Goal: Transaction & Acquisition: Book appointment/travel/reservation

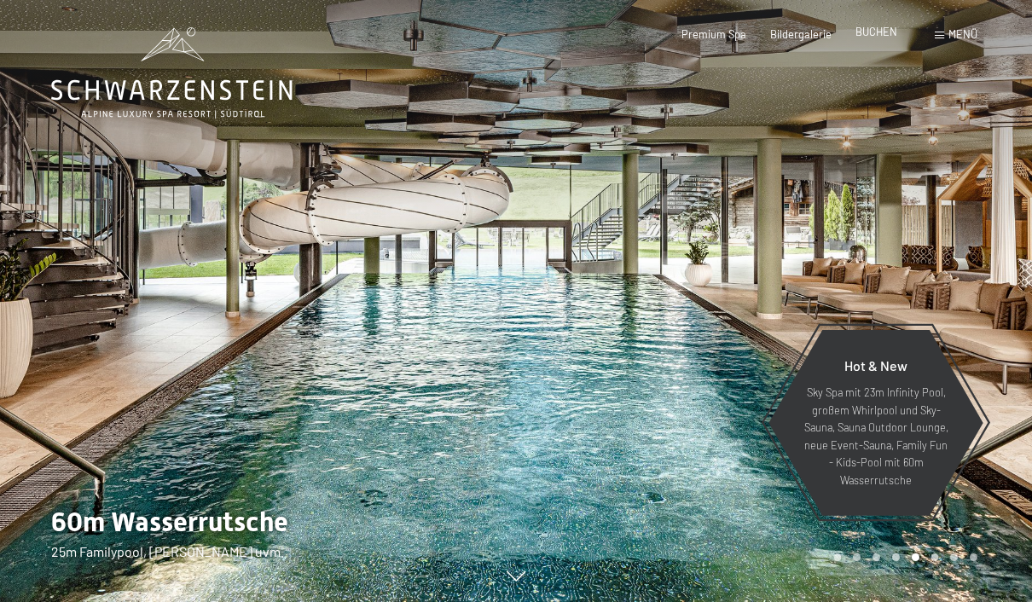
click at [868, 33] on span "BUCHEN" at bounding box center [876, 32] width 42 height 14
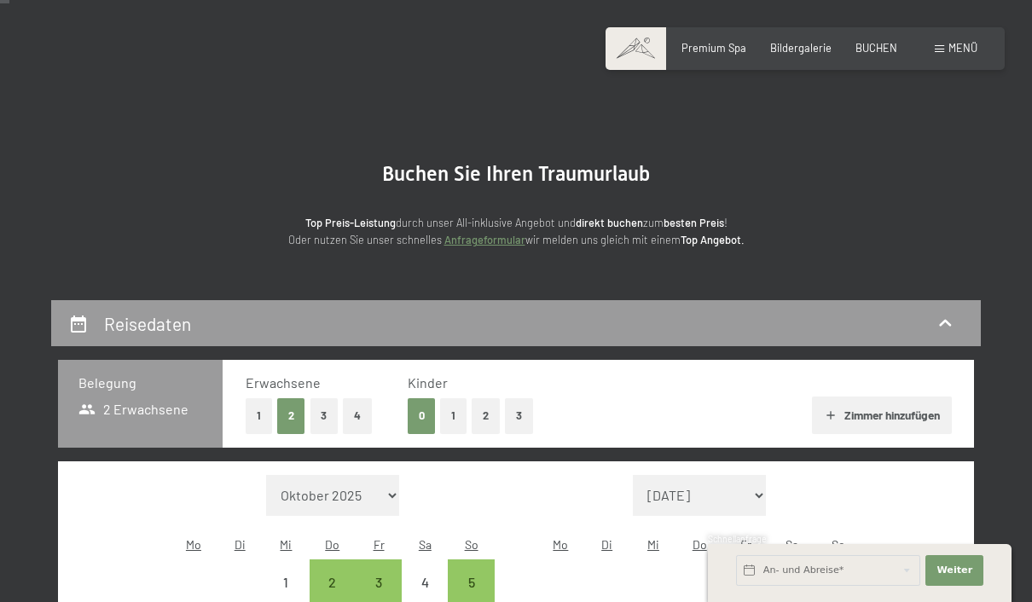
scroll to position [88, 0]
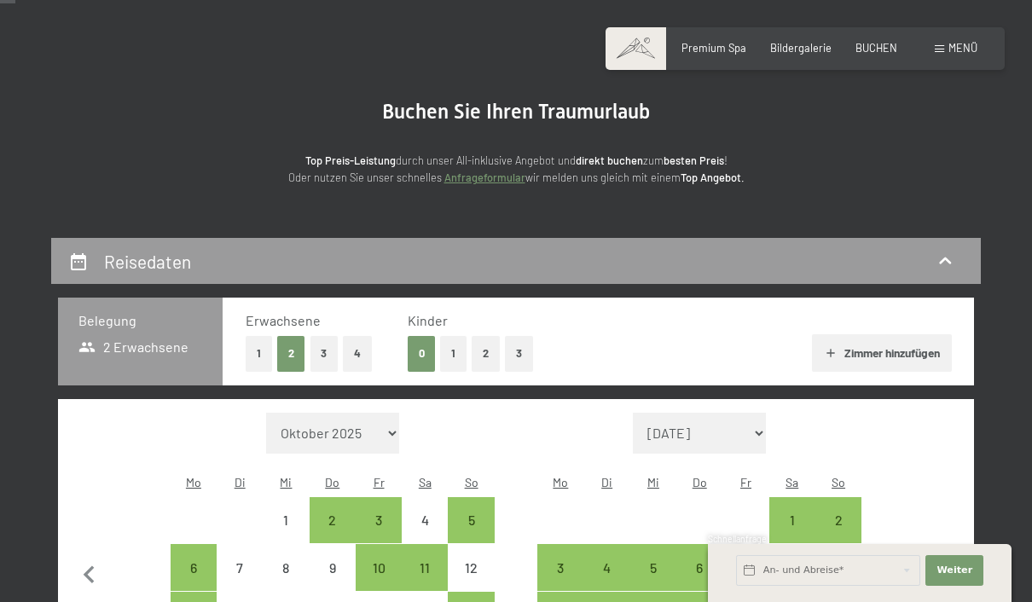
click at [461, 356] on button "1" at bounding box center [453, 353] width 26 height 35
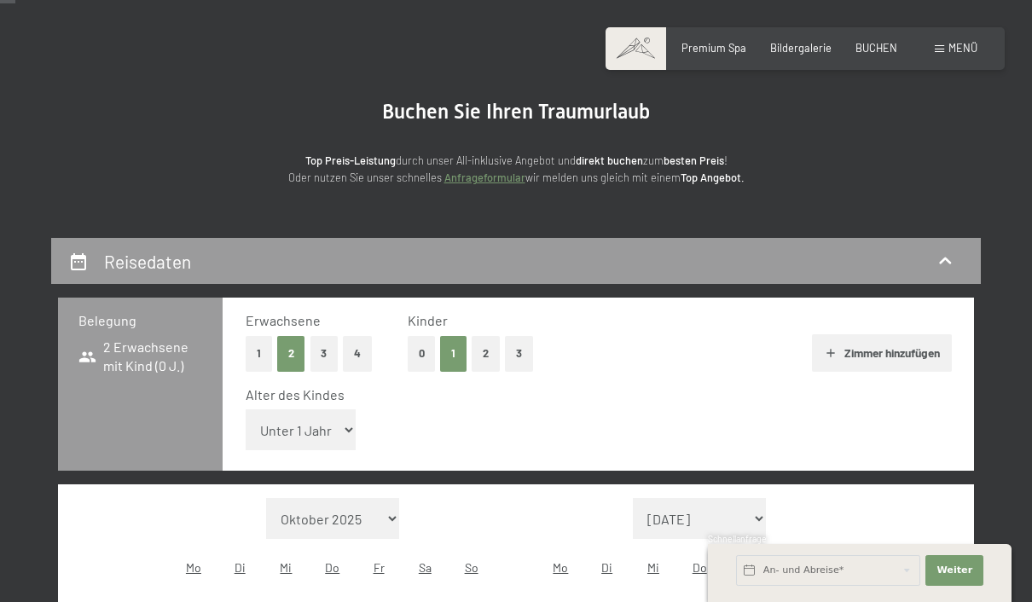
click at [331, 429] on select "Unter 1 Jahr 1 Jahr 2 Jahre 3 Jahre 4 Jahre 5 Jahre 6 Jahre 7 Jahre 8 Jahre 9 J…" at bounding box center [301, 429] width 111 height 41
select select "3"
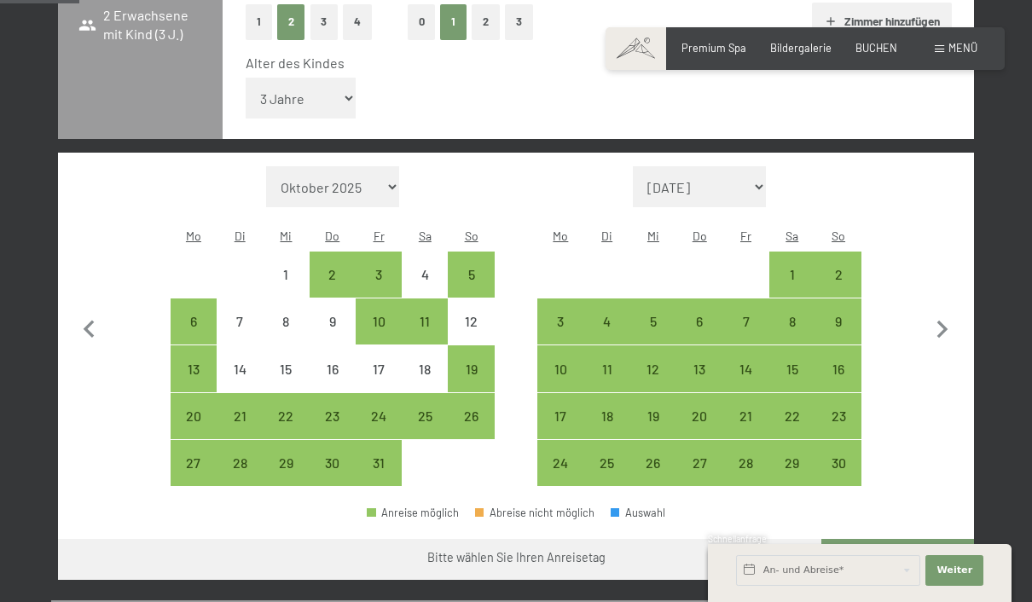
scroll to position [466, 0]
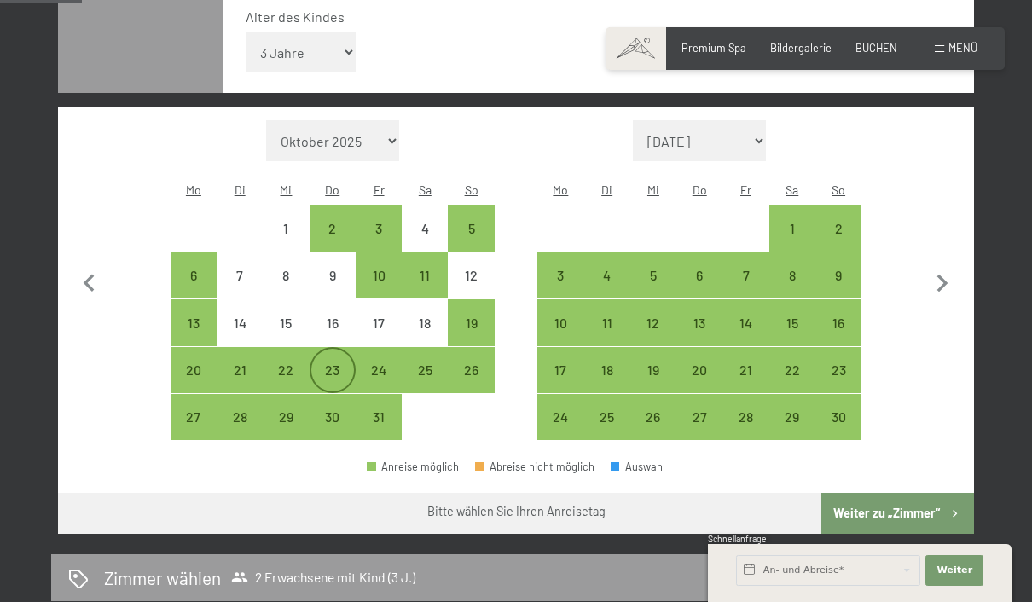
click at [327, 363] on div "23" at bounding box center [332, 384] width 43 height 43
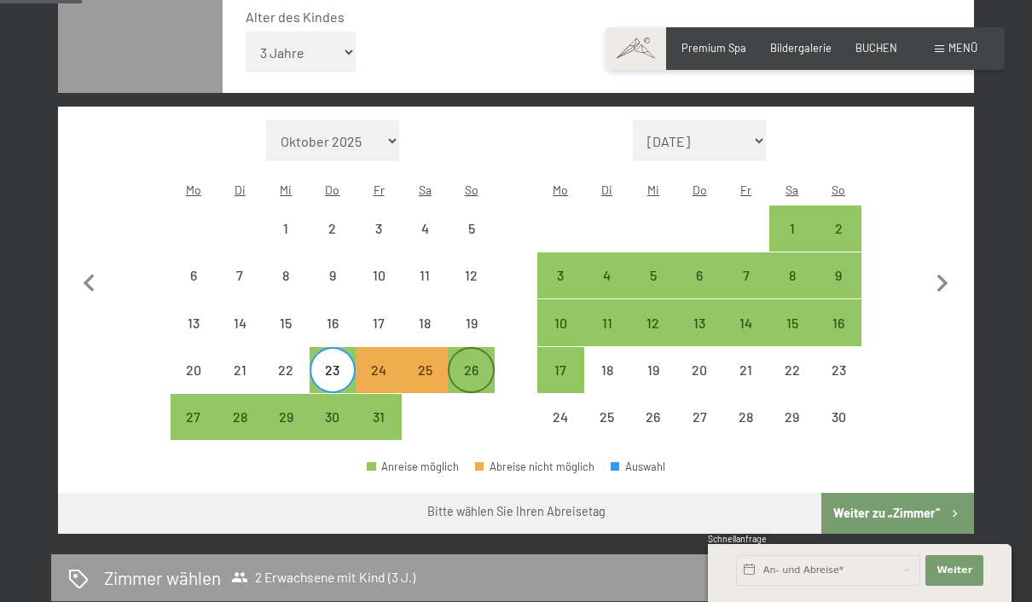
click at [486, 369] on div "26" at bounding box center [470, 384] width 43 height 43
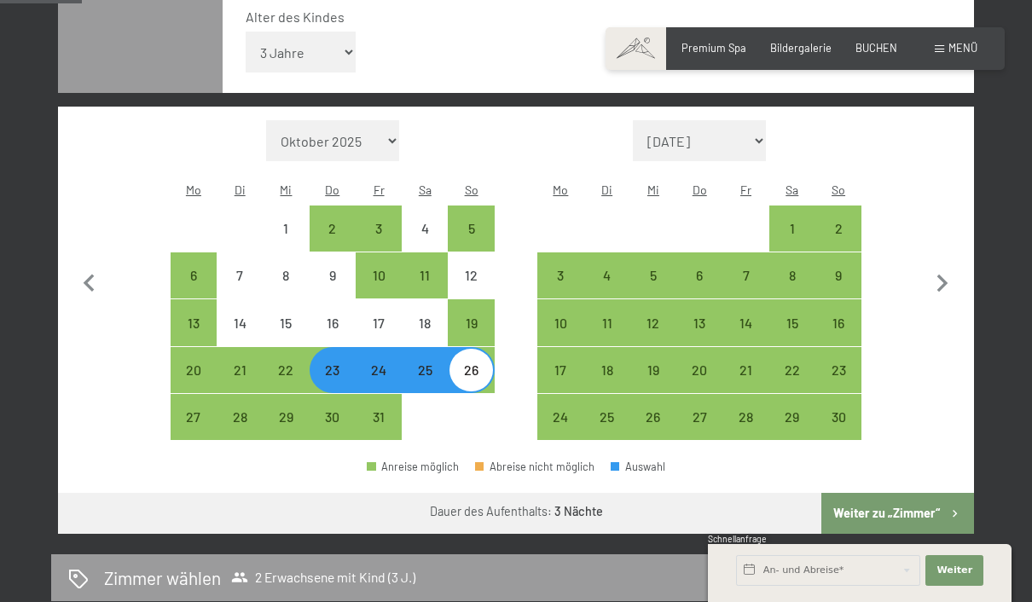
click at [931, 508] on button "Weiter zu „Zimmer“" at bounding box center [897, 513] width 153 height 41
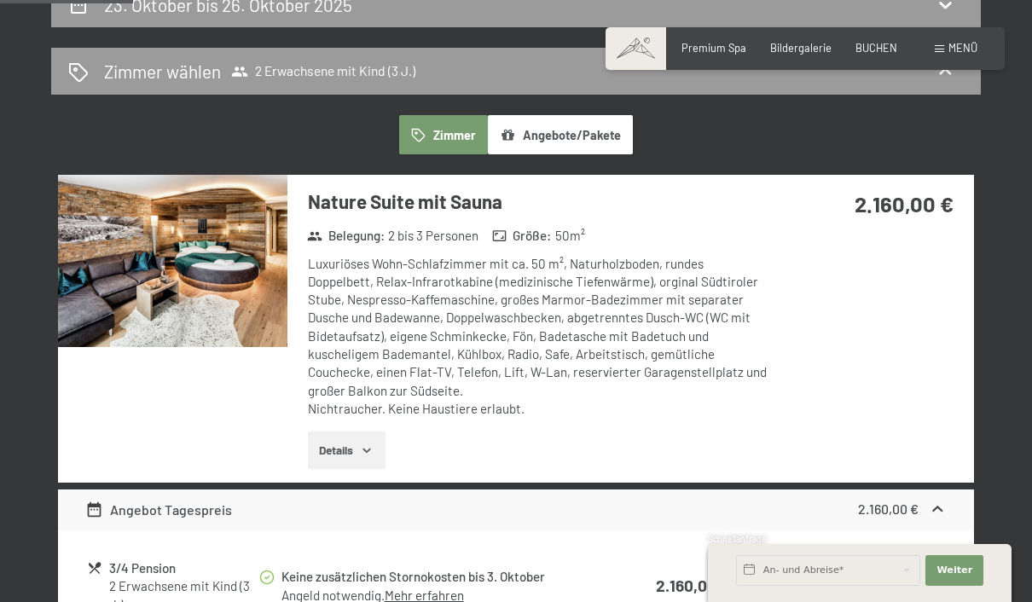
scroll to position [345, 0]
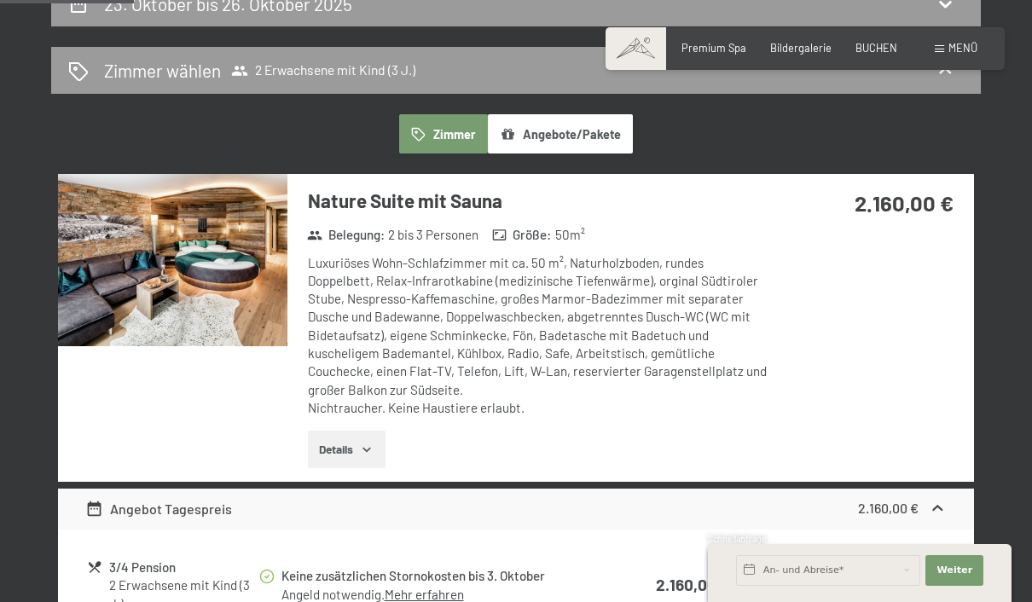
click at [372, 443] on icon "button" at bounding box center [367, 450] width 14 height 14
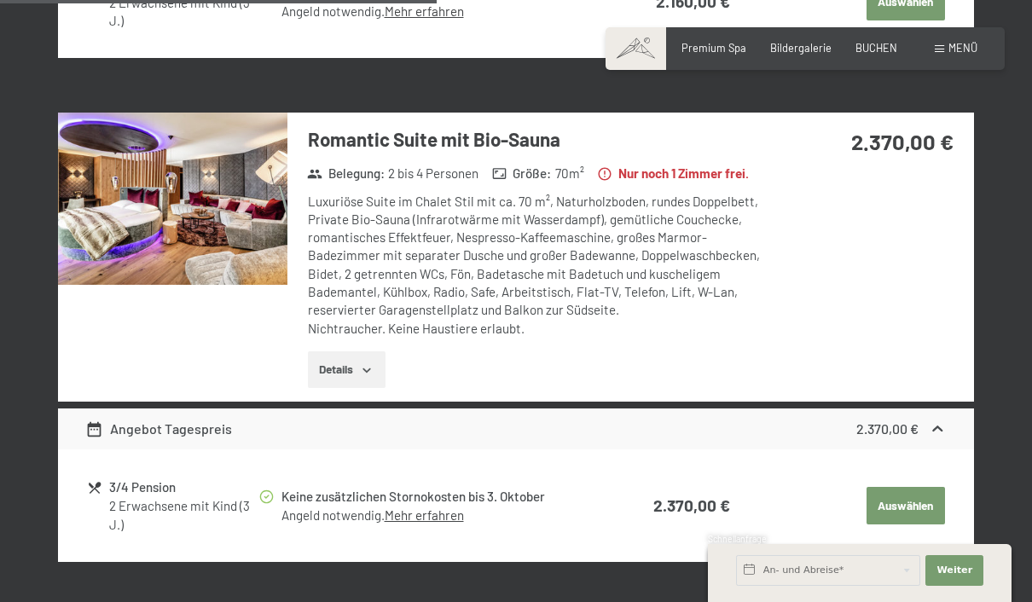
scroll to position [1195, 0]
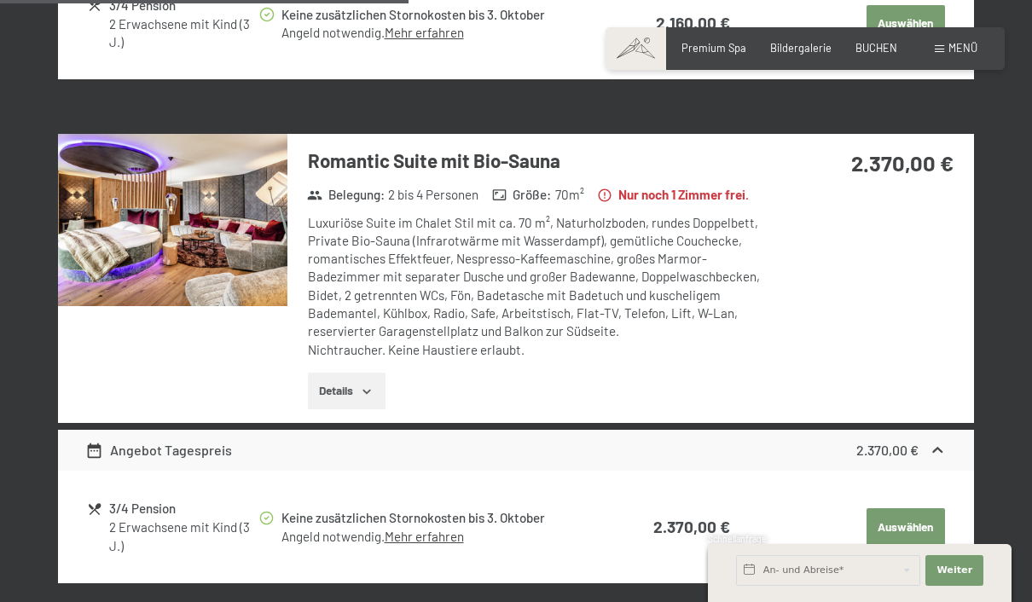
click at [368, 391] on button "Details" at bounding box center [347, 392] width 78 height 38
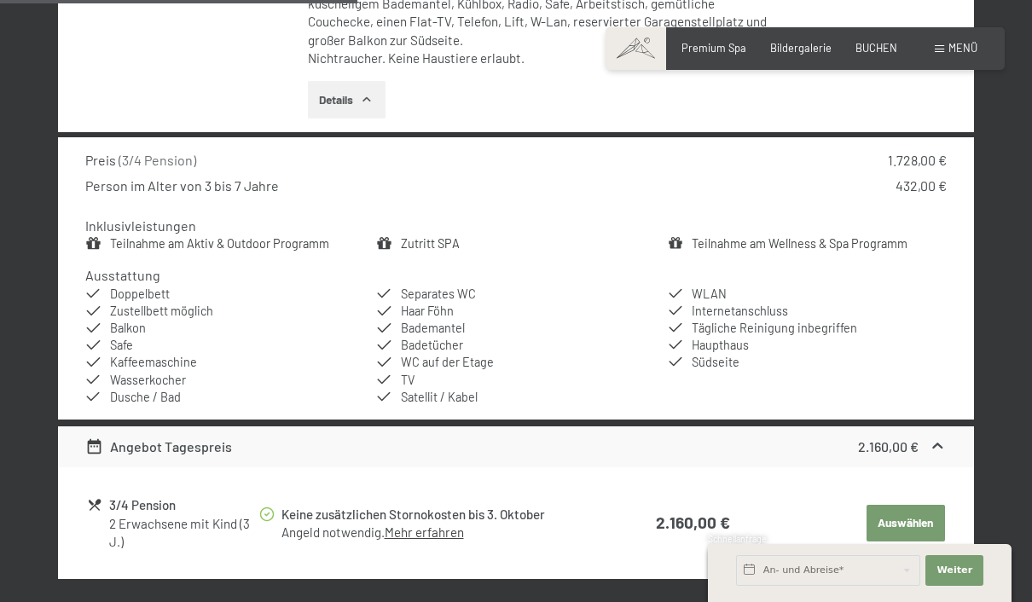
scroll to position [518, 0]
